Goal: Task Accomplishment & Management: Manage account settings

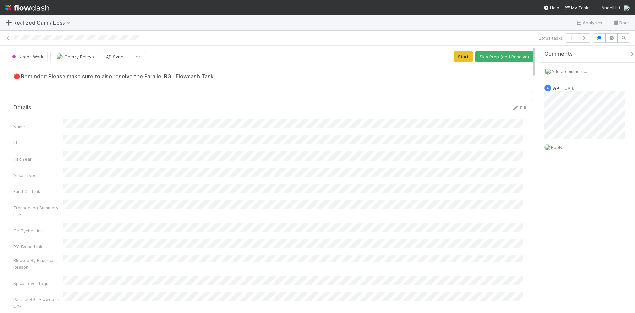
scroll to position [129, 504]
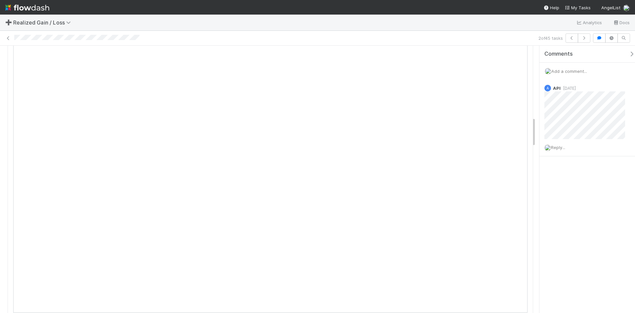
scroll to position [661, 0]
click at [172, 23] on div "➕ Realized Gain / Loss Analytics Docs" at bounding box center [317, 23] width 635 height 16
click at [420, 73] on span "Add a comment..." at bounding box center [569, 70] width 36 height 5
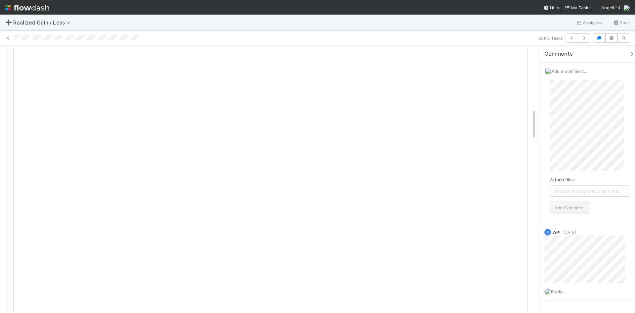
click at [420, 204] on button "Add Comment" at bounding box center [569, 207] width 38 height 11
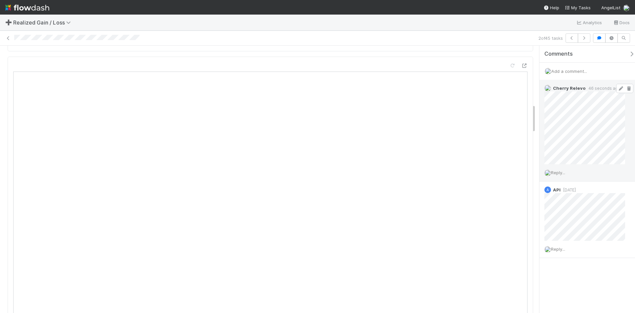
scroll to position [529, 0]
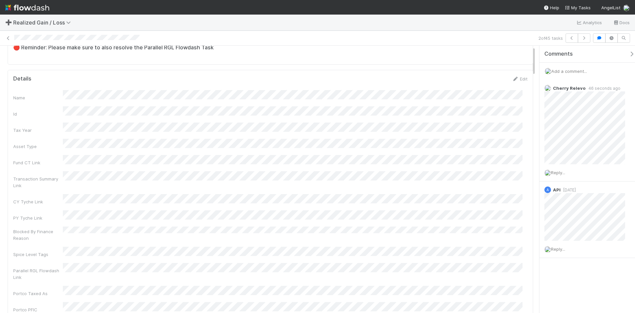
scroll to position [0, 0]
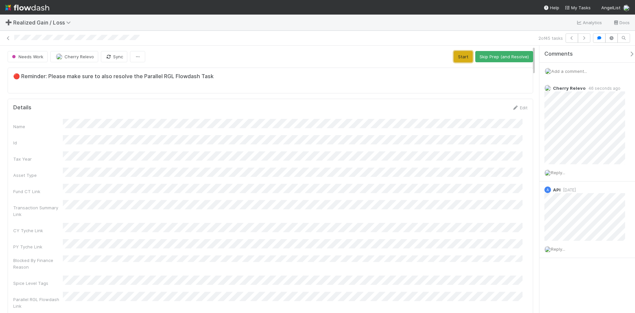
click at [420, 57] on button "Start" at bounding box center [463, 56] width 19 height 11
drag, startPoint x: 491, startPoint y: 58, endPoint x: 431, endPoint y: 53, distance: 60.1
click at [420, 58] on button "Request Review (and Resolve)" at bounding box center [497, 56] width 71 height 11
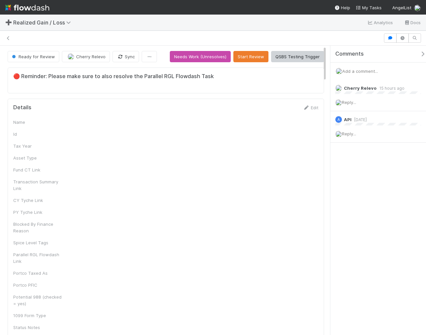
click at [71, 3] on nav "Help My Tasks AngelList" at bounding box center [213, 7] width 426 height 15
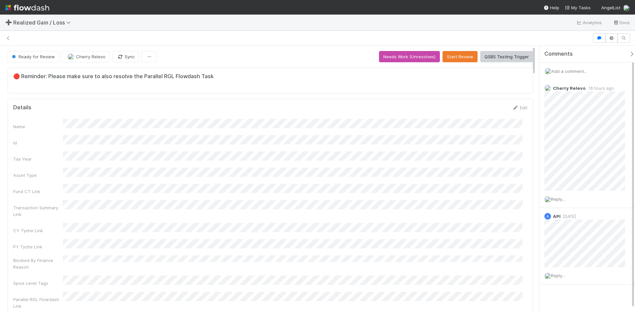
scroll to position [5, 5]
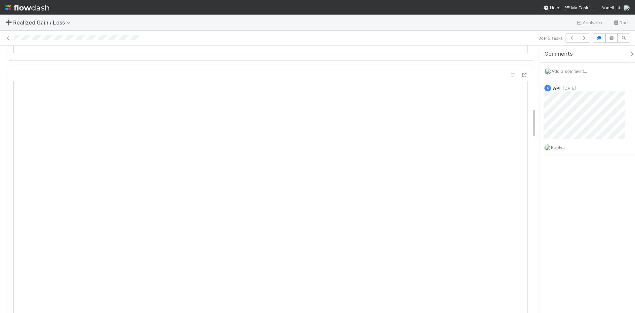
scroll to position [562, 0]
drag, startPoint x: 601, startPoint y: 264, endPoint x: 595, endPoint y: 273, distance: 10.2
click at [600, 265] on div "Comments Add a comment... A API 4 months ago Reply..." at bounding box center [587, 179] width 96 height 267
click at [593, 274] on div "Comments Add a comment... A API 4 months ago Reply..." at bounding box center [587, 179] width 96 height 267
click at [612, 258] on div "Comments Add a comment... A API 4 months ago Reply..." at bounding box center [587, 179] width 96 height 267
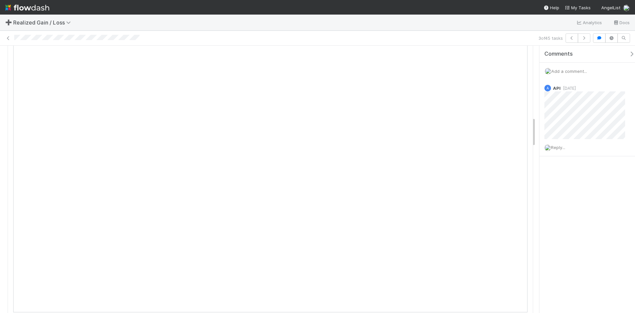
scroll to position [628, 0]
drag, startPoint x: 205, startPoint y: 20, endPoint x: 201, endPoint y: 15, distance: 6.2
click at [205, 20] on div "➕ Realized Gain / Loss Analytics Docs" at bounding box center [317, 23] width 635 height 16
click at [574, 72] on span "Add a comment..." at bounding box center [569, 70] width 36 height 5
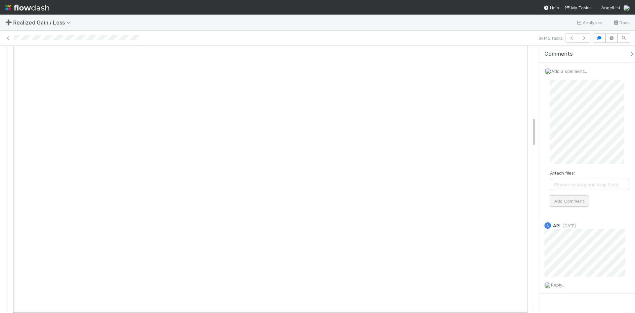
click at [570, 200] on button "Add Comment" at bounding box center [569, 200] width 38 height 11
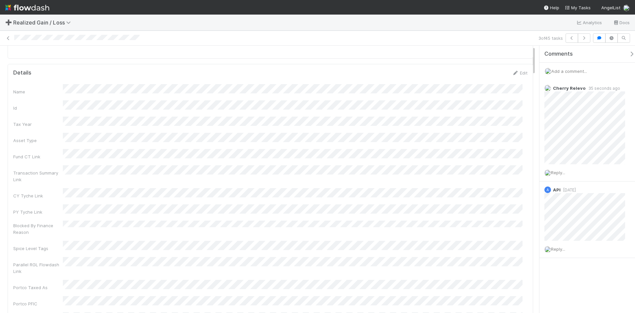
scroll to position [0, 0]
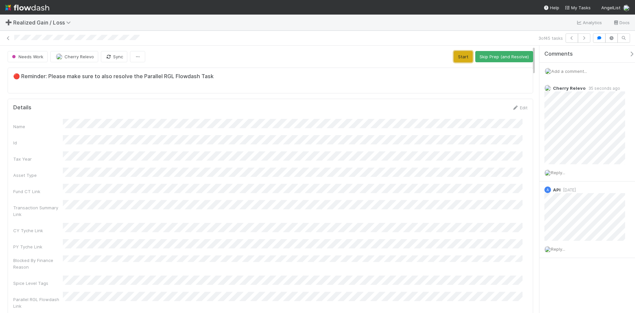
click at [454, 59] on button "Start" at bounding box center [463, 56] width 19 height 11
click at [481, 53] on button "Request Review (and Resolve)" at bounding box center [497, 56] width 71 height 11
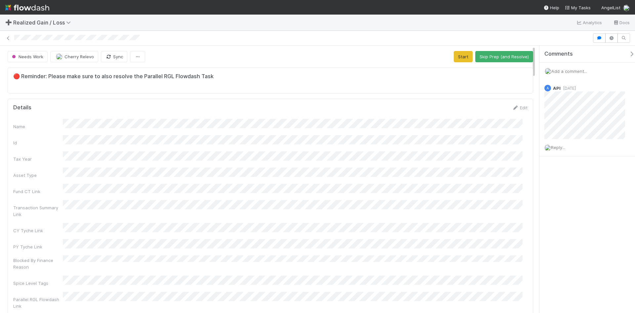
scroll to position [129, 504]
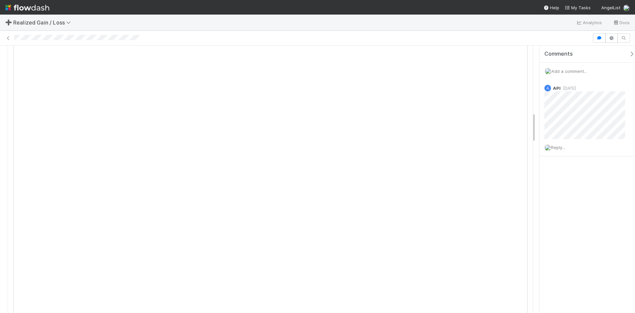
scroll to position [595, 0]
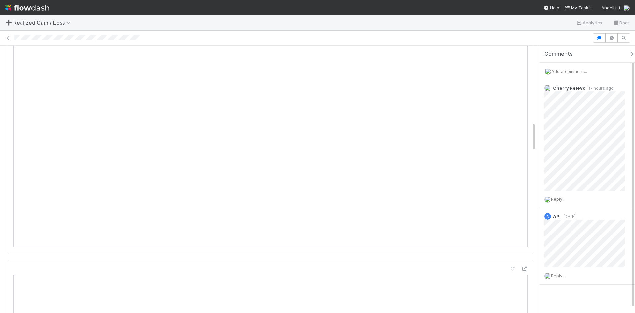
scroll to position [695, 0]
click at [617, 88] on icon at bounding box center [620, 88] width 7 height 4
click at [625, 197] on div "Cherry Relevo 17 hours ago" at bounding box center [587, 145] width 96 height 130
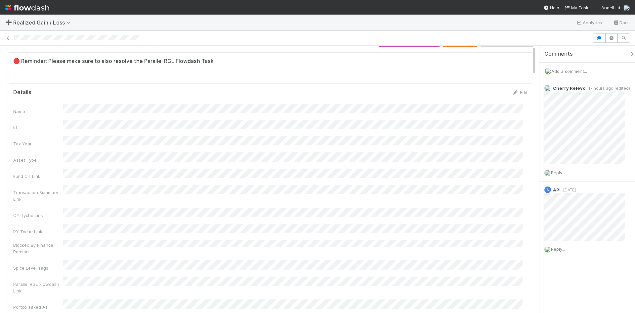
scroll to position [0, 0]
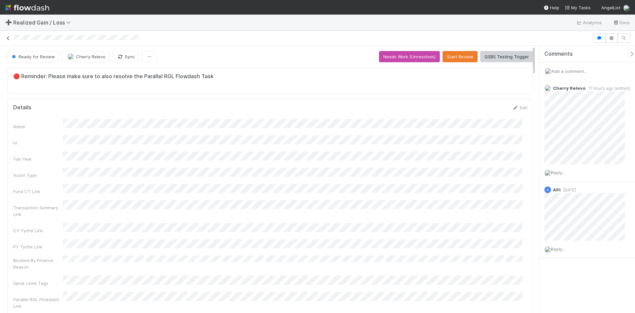
click at [9, 40] on icon at bounding box center [8, 38] width 7 height 4
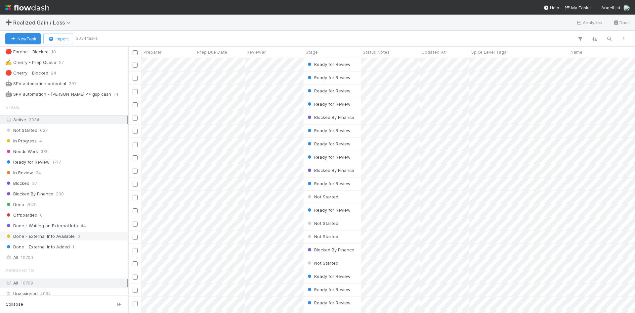
scroll to position [364, 0]
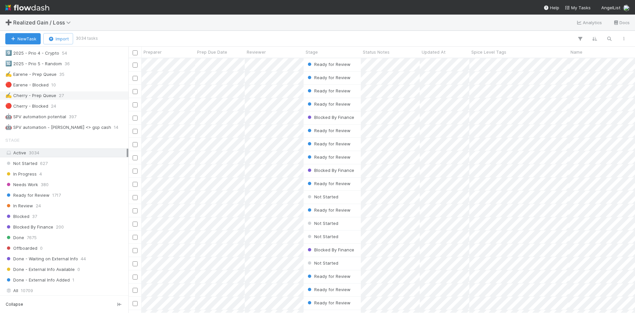
click at [47, 95] on div "✍️ Cherry - Prep Queue" at bounding box center [30, 95] width 51 height 8
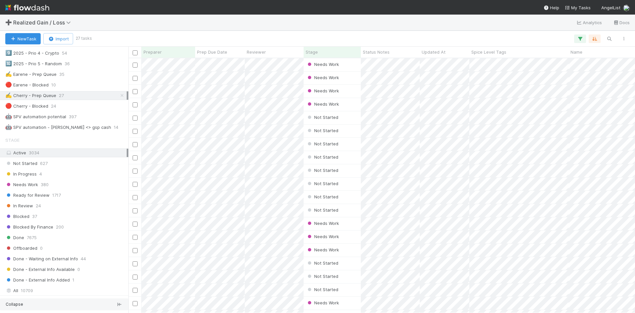
scroll to position [249, 502]
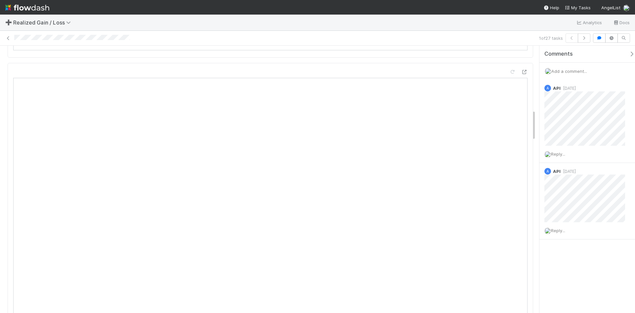
scroll to position [496, 0]
drag, startPoint x: 211, startPoint y: 38, endPoint x: 258, endPoint y: 48, distance: 48.4
click at [211, 38] on div at bounding box center [275, 38] width 522 height 7
click at [566, 266] on div "Comments Add a comment... A API 2 days ago Reply... A API 4 months ago Reply..." at bounding box center [589, 159] width 101 height 227
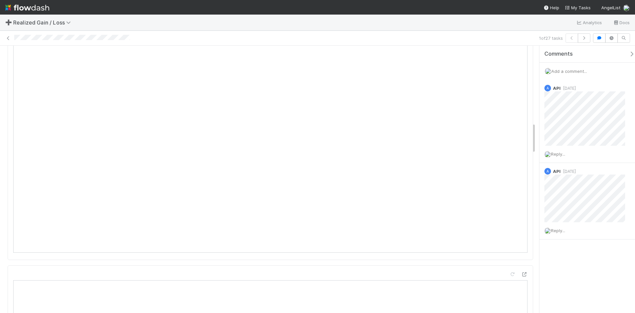
click at [568, 71] on span "Add a comment..." at bounding box center [569, 70] width 36 height 5
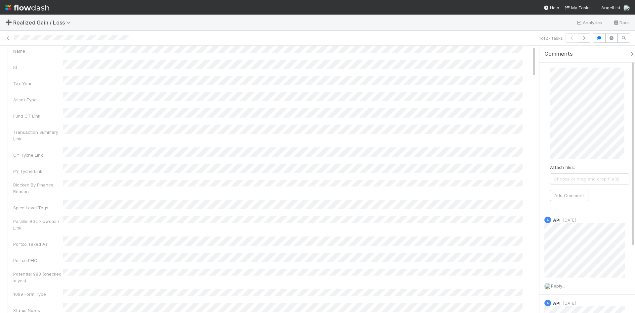
scroll to position [0, 0]
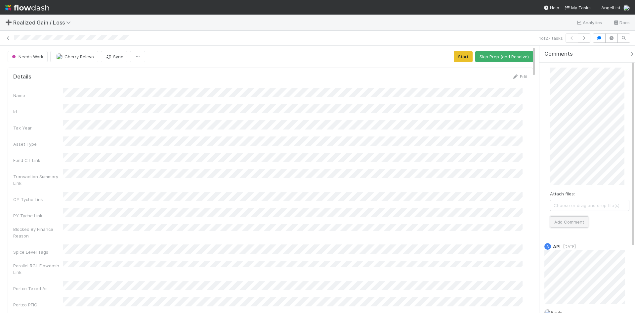
click at [572, 222] on button "Add Comment" at bounding box center [569, 221] width 38 height 11
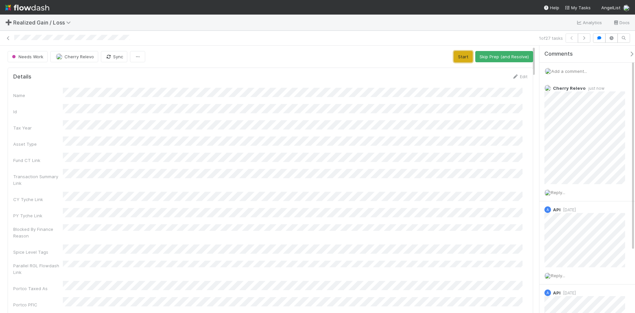
click at [460, 53] on button "Start" at bounding box center [463, 56] width 19 height 11
drag, startPoint x: 499, startPoint y: 57, endPoint x: 489, endPoint y: 57, distance: 9.9
click at [498, 57] on button "Request Review (and Resolve)" at bounding box center [497, 56] width 71 height 11
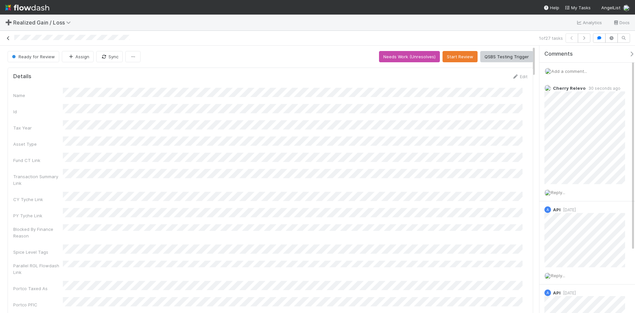
click at [9, 39] on icon at bounding box center [8, 38] width 7 height 4
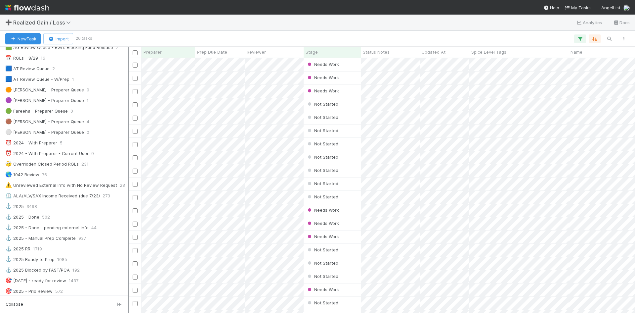
scroll to position [33, 0]
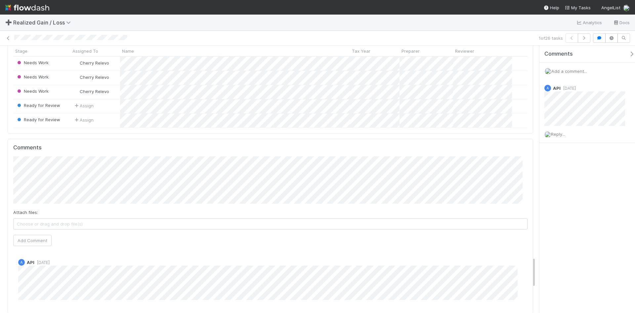
scroll to position [1765, 0]
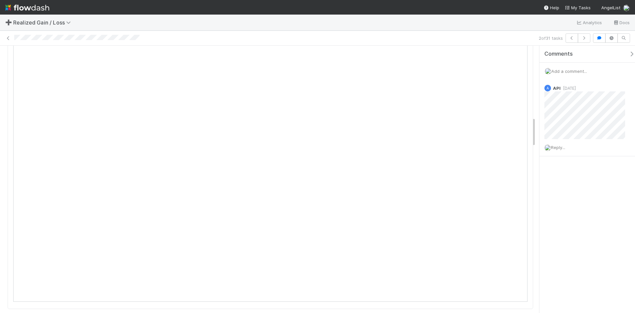
scroll to position [628, 0]
click at [587, 244] on div "Comments Add a comment... A API 4 months ago Reply..." at bounding box center [587, 179] width 96 height 267
click at [569, 69] on span "Add a comment..." at bounding box center [569, 70] width 36 height 5
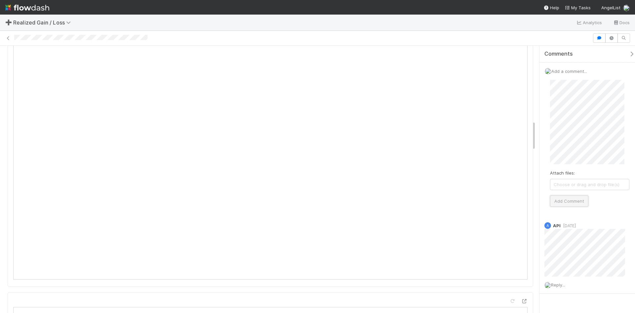
click at [577, 197] on button "Add Comment" at bounding box center [569, 200] width 38 height 11
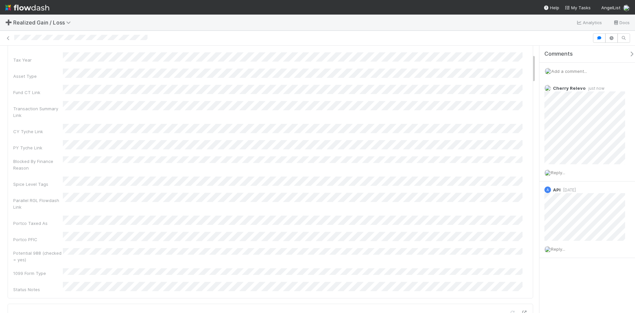
scroll to position [0, 0]
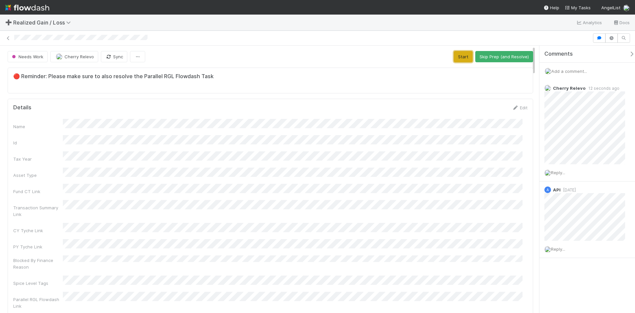
drag, startPoint x: 461, startPoint y: 59, endPoint x: 246, endPoint y: 55, distance: 215.0
click at [461, 59] on button "Start" at bounding box center [463, 56] width 19 height 11
click at [508, 58] on button "Request Review (and Resolve)" at bounding box center [497, 56] width 71 height 11
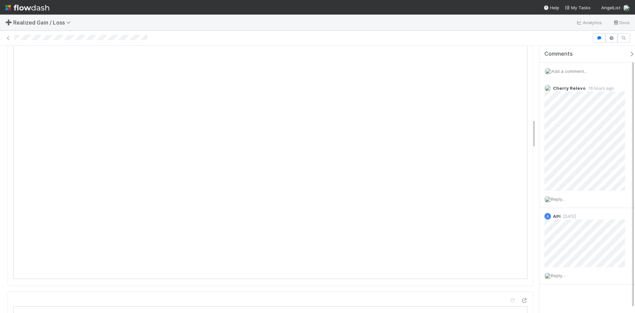
scroll to position [661, 0]
click at [617, 88] on icon at bounding box center [620, 88] width 7 height 4
click at [612, 210] on div "Cherry Relevo 17 hours ago Reply..." at bounding box center [589, 153] width 101 height 147
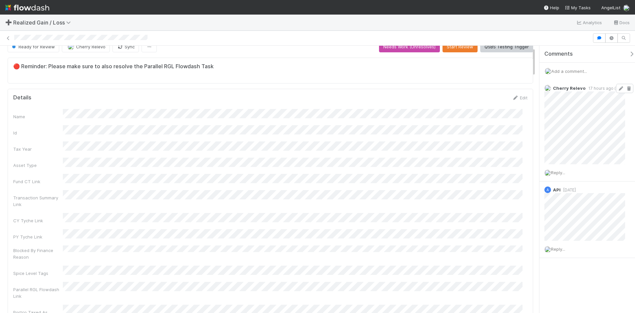
scroll to position [0, 0]
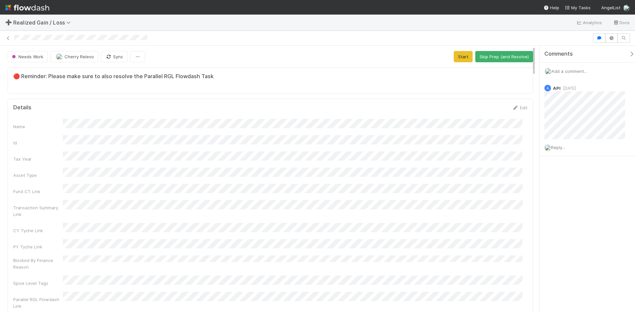
scroll to position [129, 504]
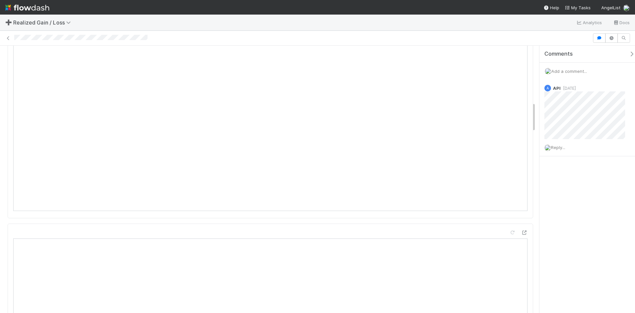
scroll to position [496, 0]
drag, startPoint x: 571, startPoint y: 237, endPoint x: 539, endPoint y: 248, distance: 34.4
click at [570, 237] on div "Comments Add a comment... A API 4 months ago Reply..." at bounding box center [587, 179] width 96 height 267
click at [579, 70] on span "Add a comment..." at bounding box center [569, 70] width 36 height 5
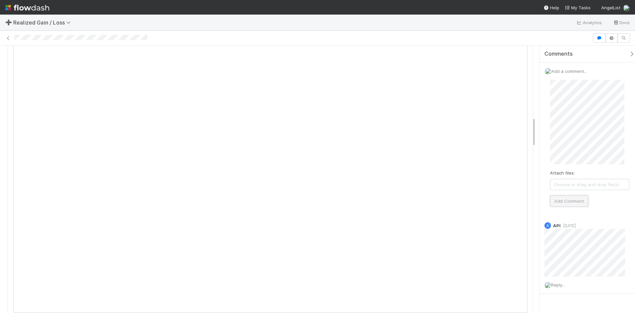
click at [573, 198] on button "Add Comment" at bounding box center [569, 200] width 38 height 11
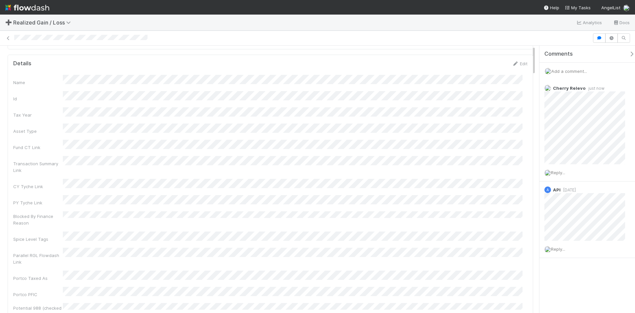
scroll to position [0, 0]
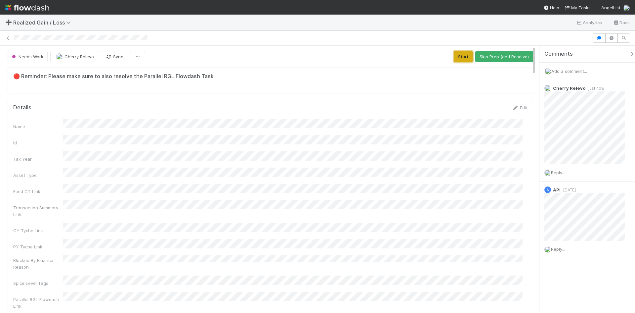
click at [458, 58] on button "Start" at bounding box center [463, 56] width 19 height 11
click at [484, 59] on button "Request Review (and Resolve)" at bounding box center [497, 56] width 71 height 11
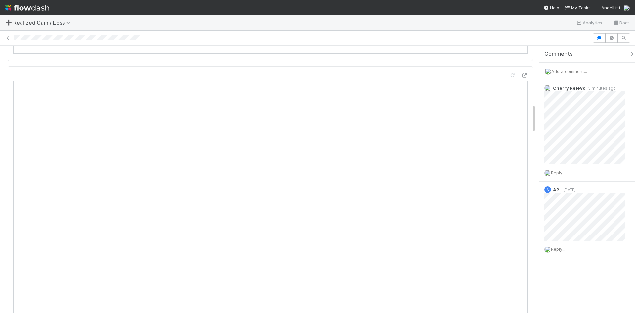
scroll to position [529, 0]
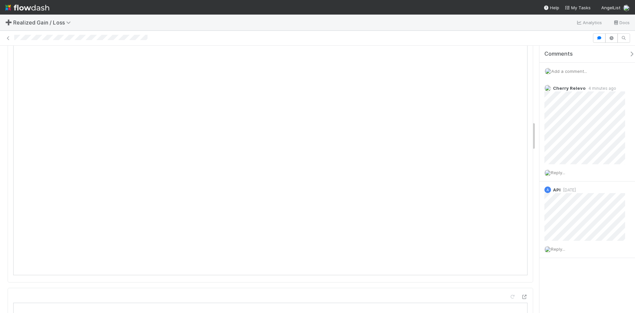
scroll to position [661, 0]
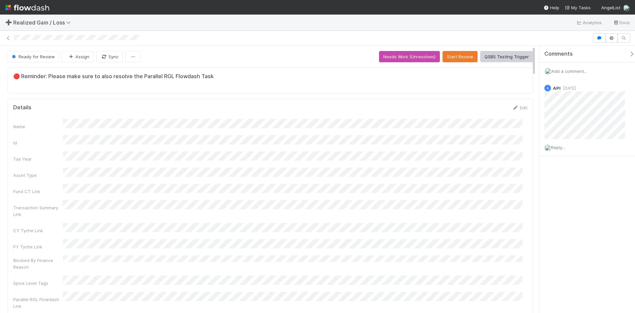
scroll to position [129, 504]
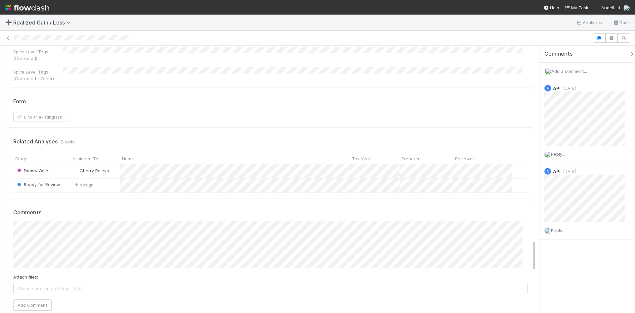
scroll to position [1654, 0]
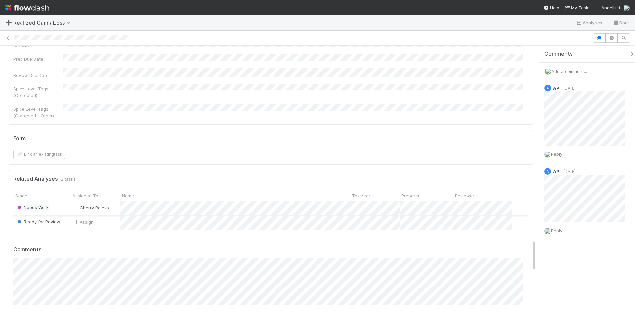
click at [36, 204] on div "Needs Work" at bounding box center [32, 207] width 33 height 7
drag, startPoint x: 166, startPoint y: 162, endPoint x: 560, endPoint y: 268, distance: 407.8
click at [570, 269] on div "Comments Add a comment... A API 2 days ago Reply... A API 4 months ago Reply..." at bounding box center [589, 159] width 101 height 227
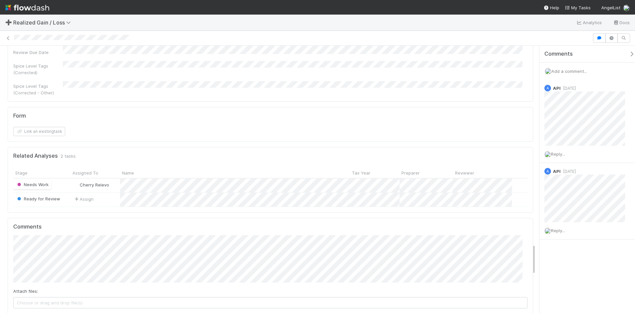
scroll to position [1687, 0]
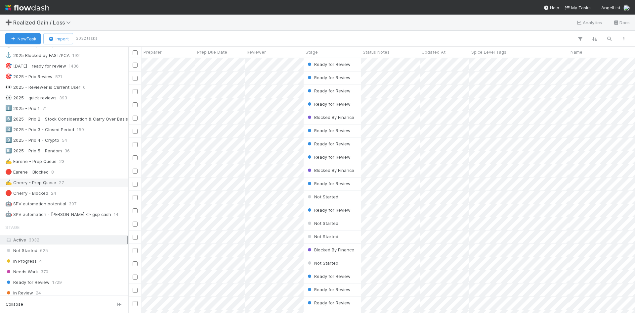
scroll to position [298, 0]
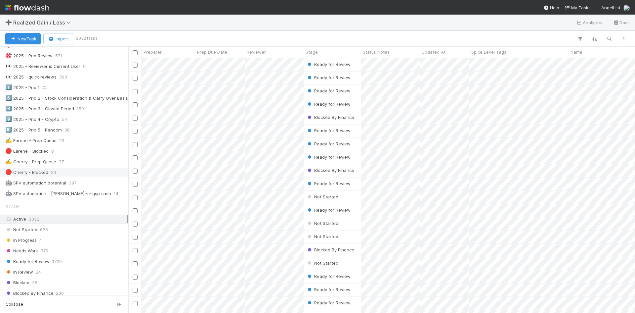
click at [55, 173] on span "24" at bounding box center [53, 172] width 5 height 8
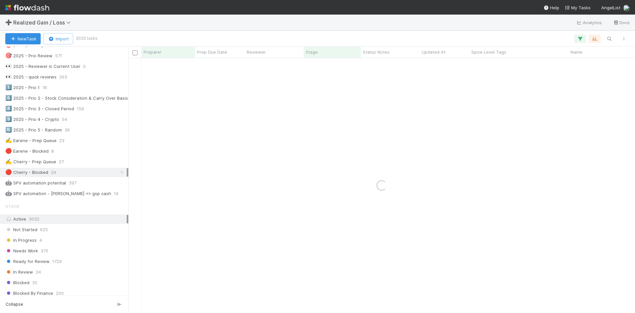
drag, startPoint x: 61, startPoint y: 161, endPoint x: 68, endPoint y: 198, distance: 38.1
click at [61, 161] on span "27" at bounding box center [61, 161] width 5 height 8
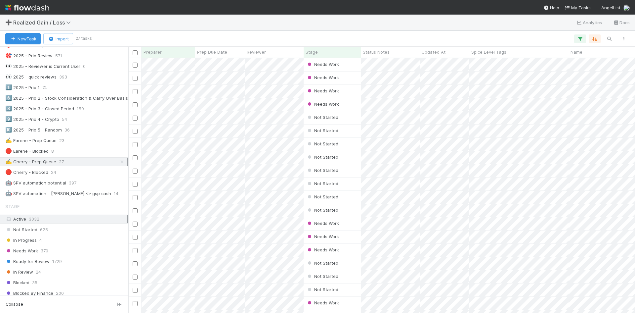
scroll to position [5, 5]
click at [609, 37] on icon "button" at bounding box center [609, 39] width 7 height 6
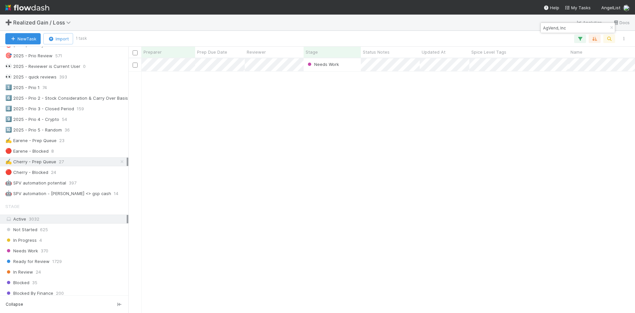
scroll to position [249, 502]
type input "AgVend, Inc"
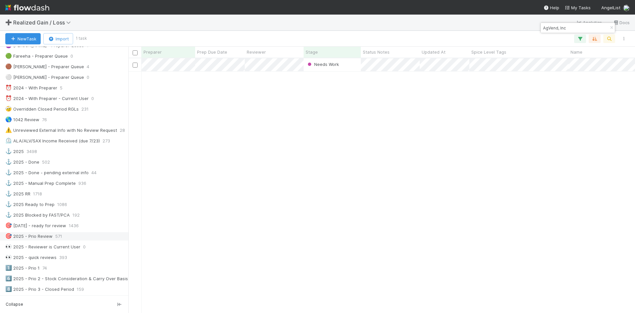
scroll to position [165, 0]
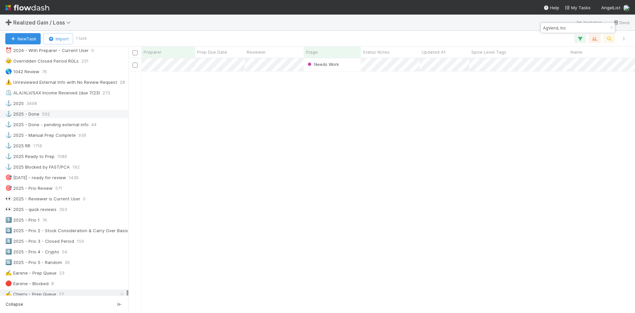
click at [36, 111] on div "⚓ 2025 - Done" at bounding box center [22, 114] width 34 height 8
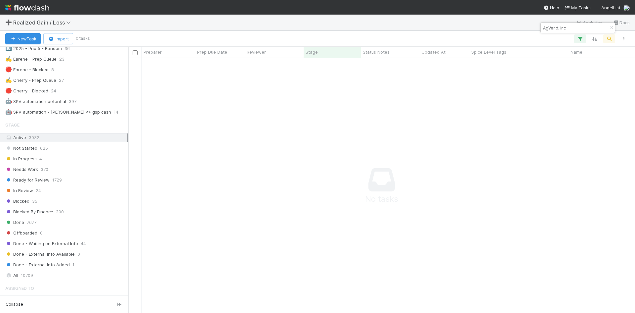
scroll to position [463, 0]
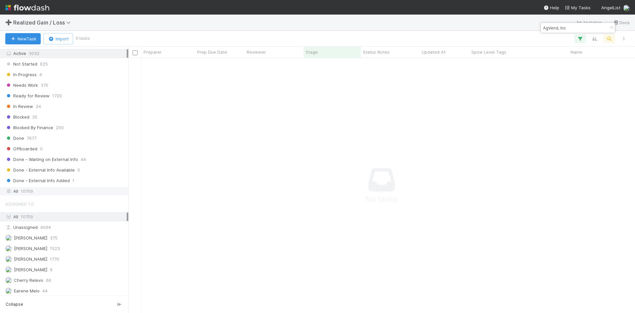
click at [48, 189] on div "All 10709" at bounding box center [65, 191] width 121 height 8
click at [583, 38] on button "button" at bounding box center [580, 38] width 12 height 9
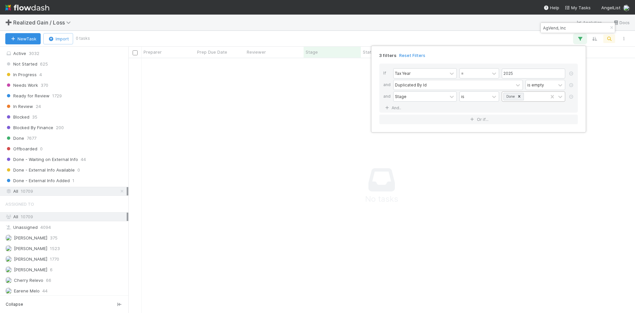
click at [521, 96] on icon at bounding box center [519, 96] width 5 height 5
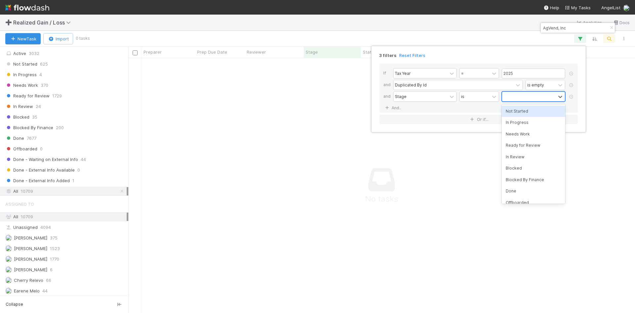
scroll to position [244, 502]
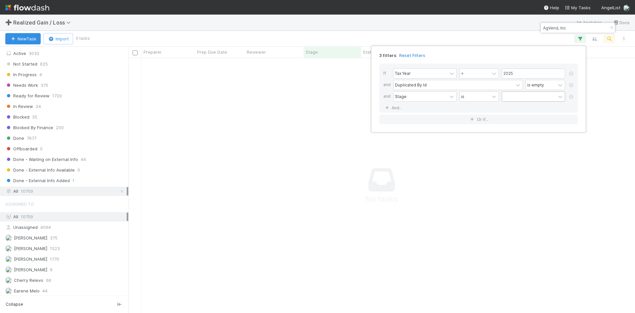
click at [501, 34] on div "3 filters Reset Filters If Tax Year = 2025 and Duplicated By Id is empty and St…" at bounding box center [317, 156] width 635 height 313
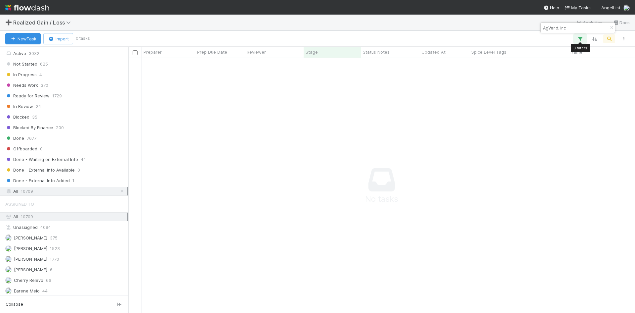
click at [579, 39] on icon "button" at bounding box center [580, 39] width 7 height 6
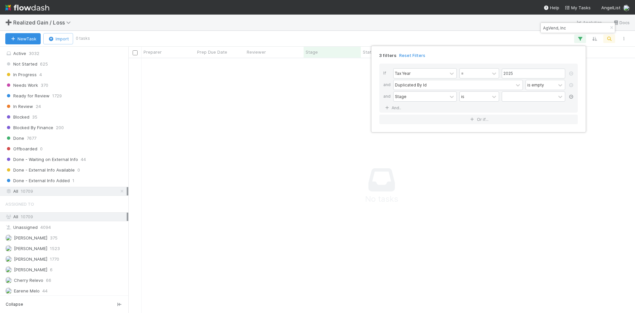
click at [570, 97] on icon at bounding box center [571, 97] width 7 height 4
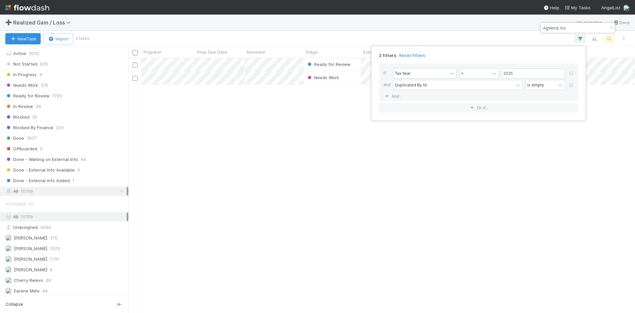
scroll to position [249, 502]
click at [501, 32] on div "2 filters Reset Filters If Tax Year = 2025 and Duplicated By Id is empty And.. …" at bounding box center [317, 156] width 635 height 313
drag, startPoint x: 529, startPoint y: 212, endPoint x: 544, endPoint y: 175, distance: 40.2
click at [531, 211] on div "2 filters Reset Filters If Tax Year = 2025 and Duplicated By Id is empty And.. …" at bounding box center [317, 156] width 635 height 313
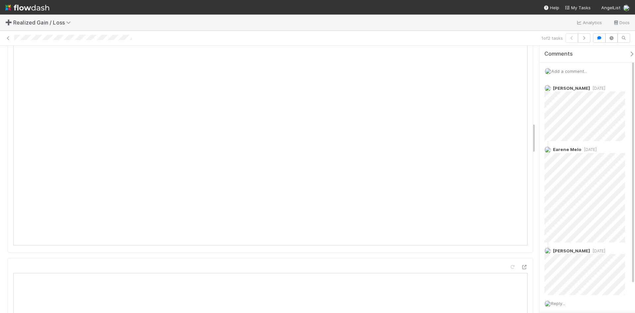
scroll to position [661, 0]
click at [9, 38] on icon at bounding box center [8, 38] width 7 height 4
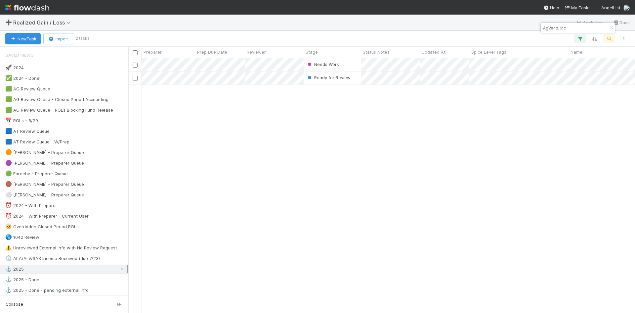
scroll to position [249, 502]
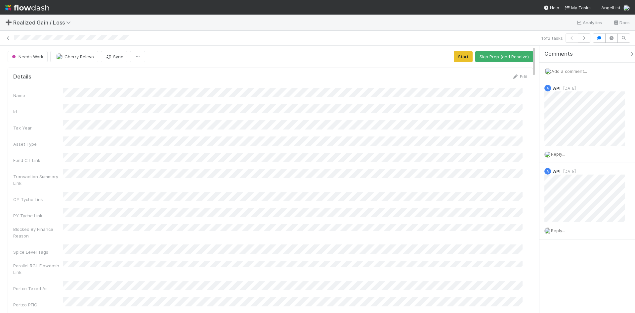
click at [138, 40] on div at bounding box center [276, 38] width 525 height 7
click at [101, 36] on div at bounding box center [276, 38] width 525 height 7
drag, startPoint x: 100, startPoint y: 35, endPoint x: 13, endPoint y: 39, distance: 87.4
click at [13, 39] on div "1 of 2 tasks" at bounding box center [317, 37] width 635 height 9
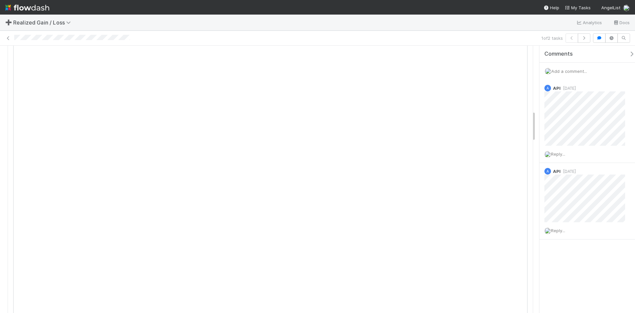
scroll to position [463, 0]
click at [14, 39] on div "1 of 2 tasks" at bounding box center [317, 37] width 635 height 9
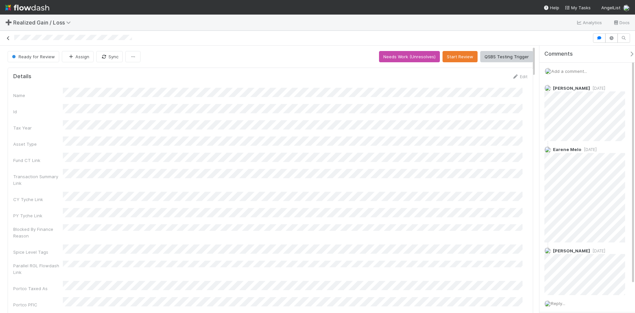
click at [7, 37] on icon at bounding box center [8, 38] width 7 height 4
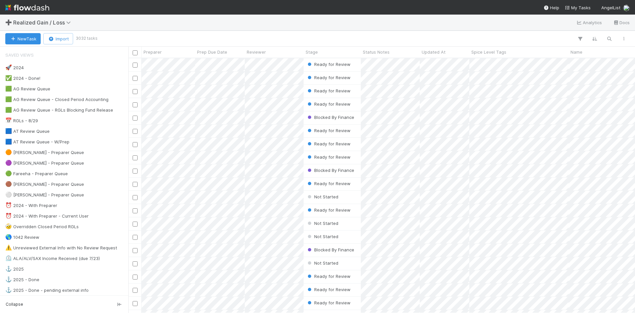
scroll to position [249, 502]
